Goal: Task Accomplishment & Management: Manage account settings

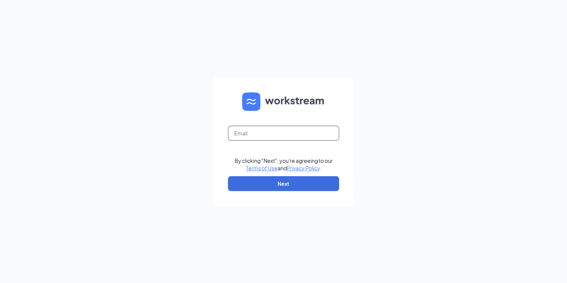
click at [280, 129] on input "text" at bounding box center [283, 133] width 111 height 15
type input "fireman9876e@gmail.com"
click at [285, 135] on input "text" at bounding box center [283, 133] width 111 height 15
type input "[EMAIL_ADDRESS][DOMAIN_NAME]"
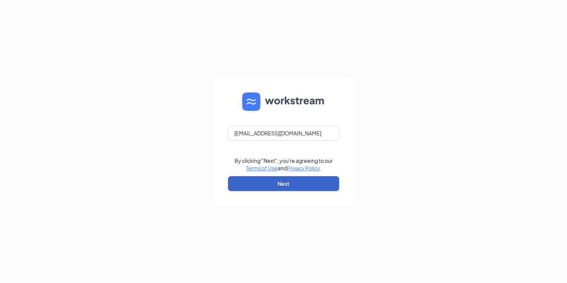
click at [287, 179] on button "Next" at bounding box center [283, 183] width 111 height 15
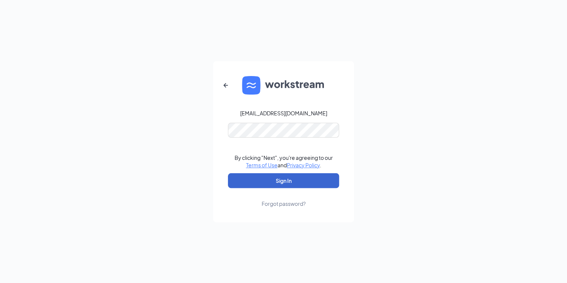
click at [290, 182] on button "Sign In" at bounding box center [283, 180] width 111 height 15
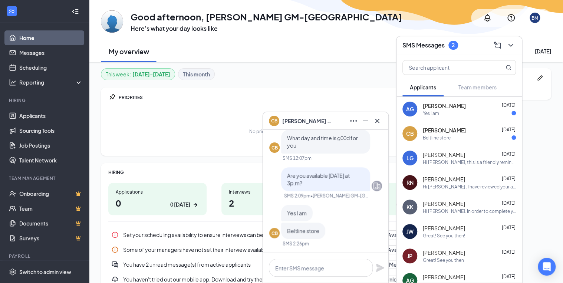
click at [440, 109] on div "[PERSON_NAME] [DATE] Yes I am" at bounding box center [469, 109] width 93 height 14
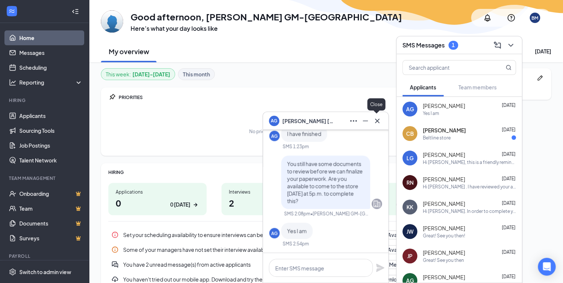
click at [377, 119] on icon "Cross" at bounding box center [377, 120] width 9 height 9
